Goal: Task Accomplishment & Management: Use online tool/utility

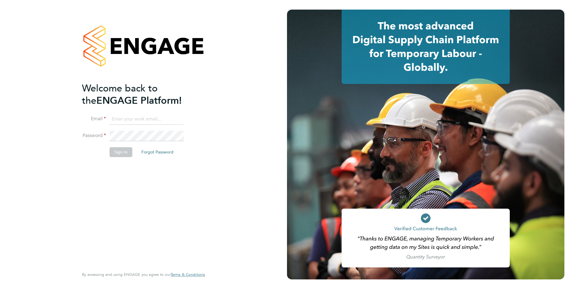
type input "colleen.marshall@NCCLondon.ac.uk"
click at [127, 156] on button "Sign In" at bounding box center [120, 152] width 23 height 10
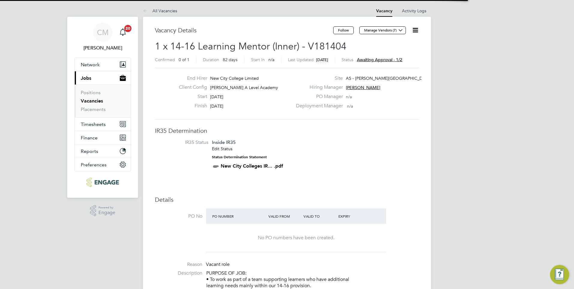
scroll to position [18, 42]
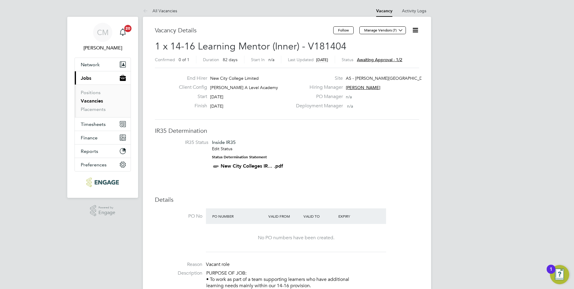
click at [415, 29] on icon at bounding box center [414, 29] width 7 height 7
click at [399, 66] on li "Approve" at bounding box center [400, 64] width 35 height 8
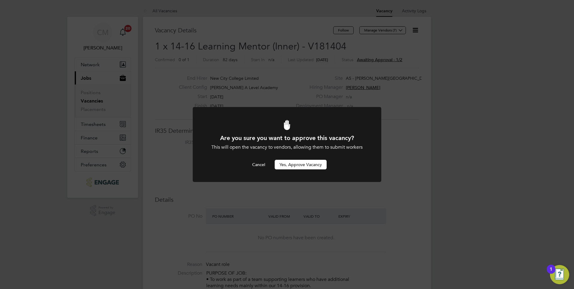
click at [286, 165] on button "Yes, Approve Vacancy" at bounding box center [300, 165] width 52 height 10
